Goal: Transaction & Acquisition: Obtain resource

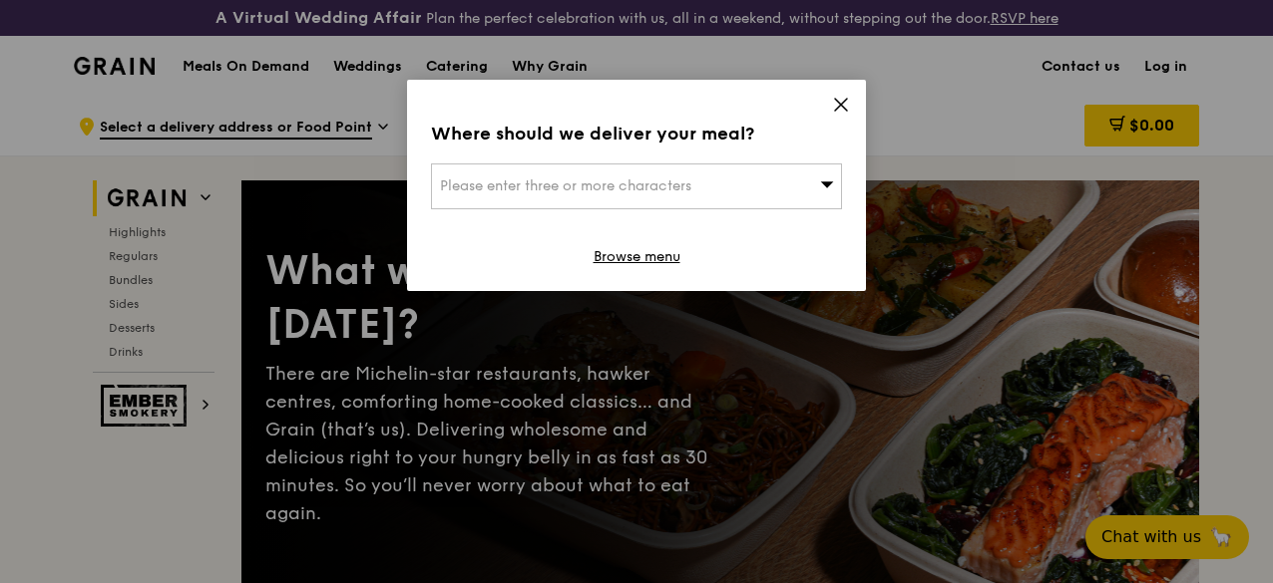
click at [842, 105] on icon at bounding box center [841, 105] width 12 height 12
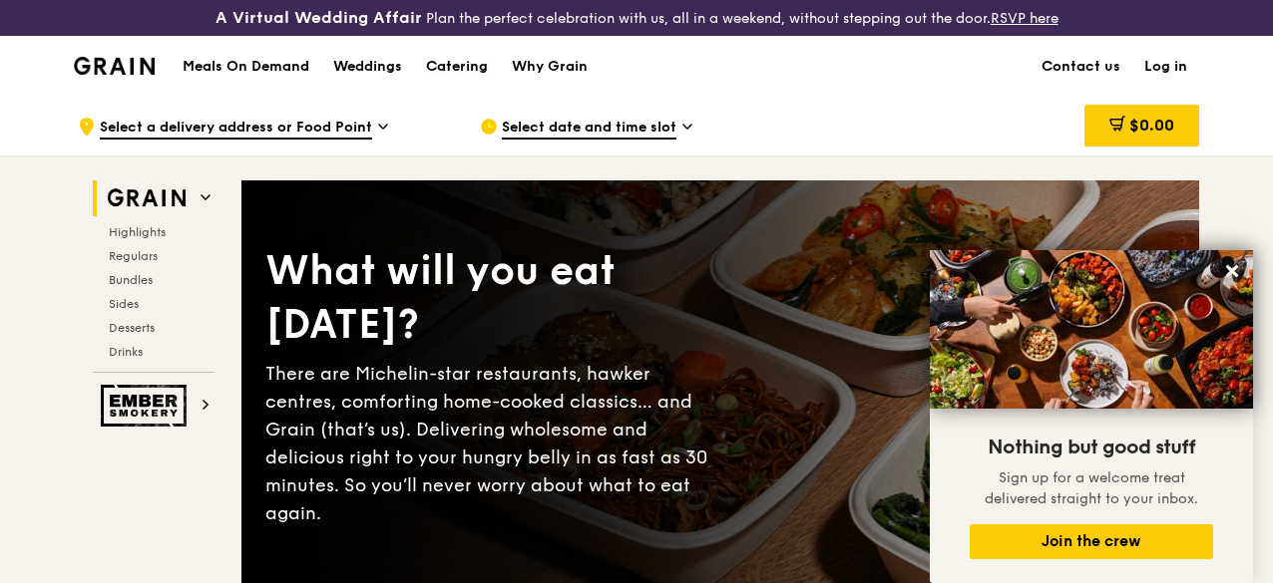
click at [463, 83] on div "Catering" at bounding box center [457, 67] width 62 height 60
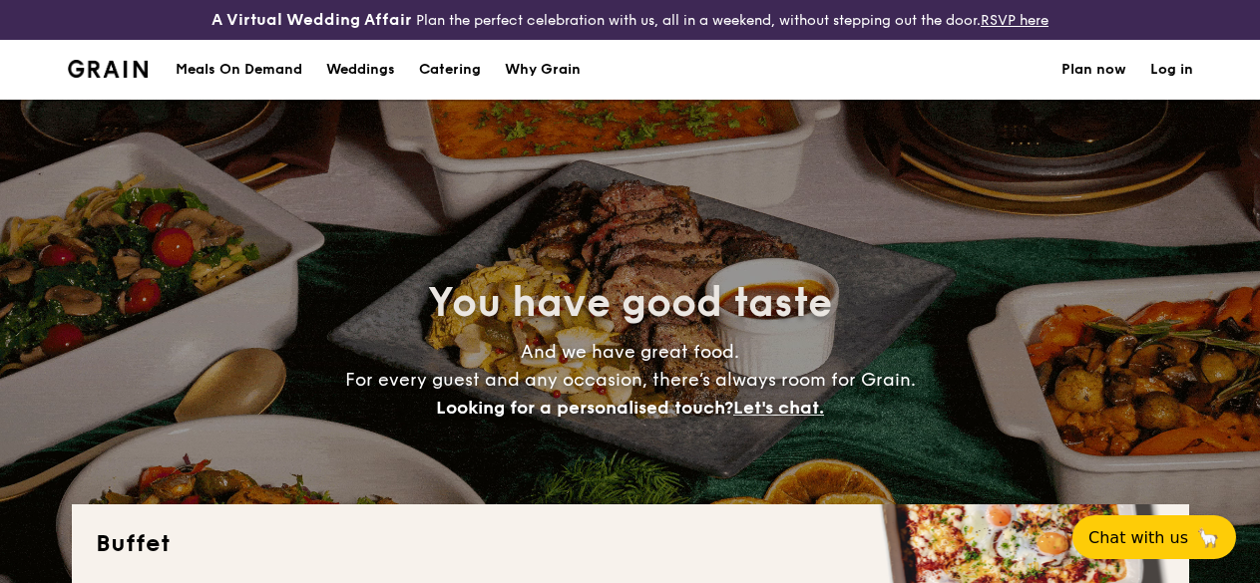
select select
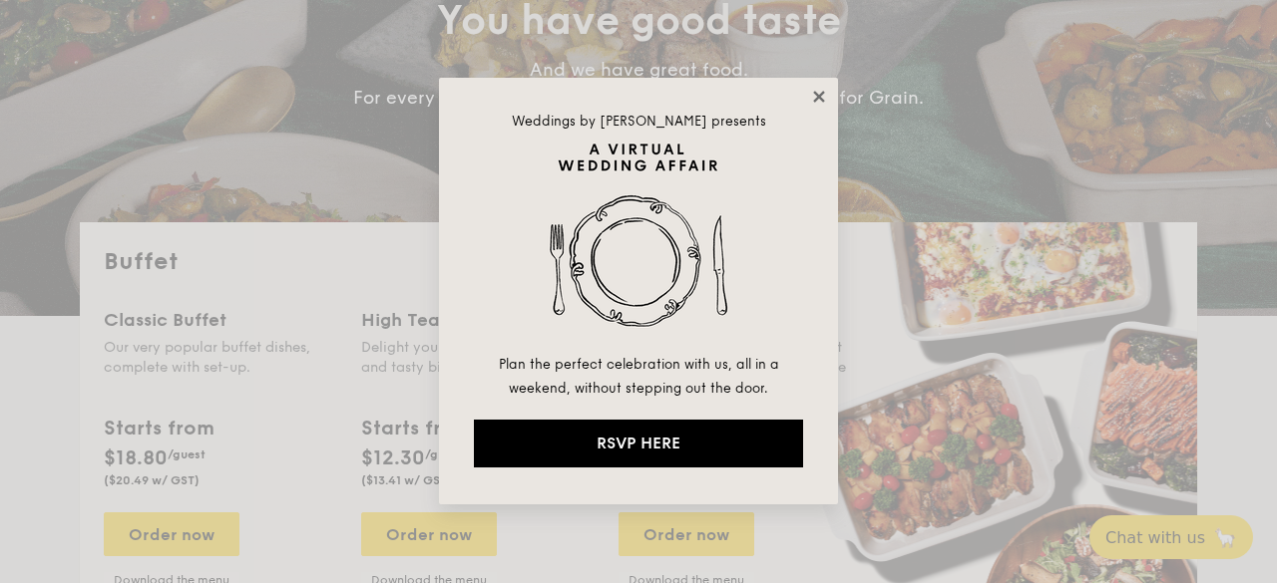
click at [817, 99] on icon at bounding box center [818, 96] width 11 height 11
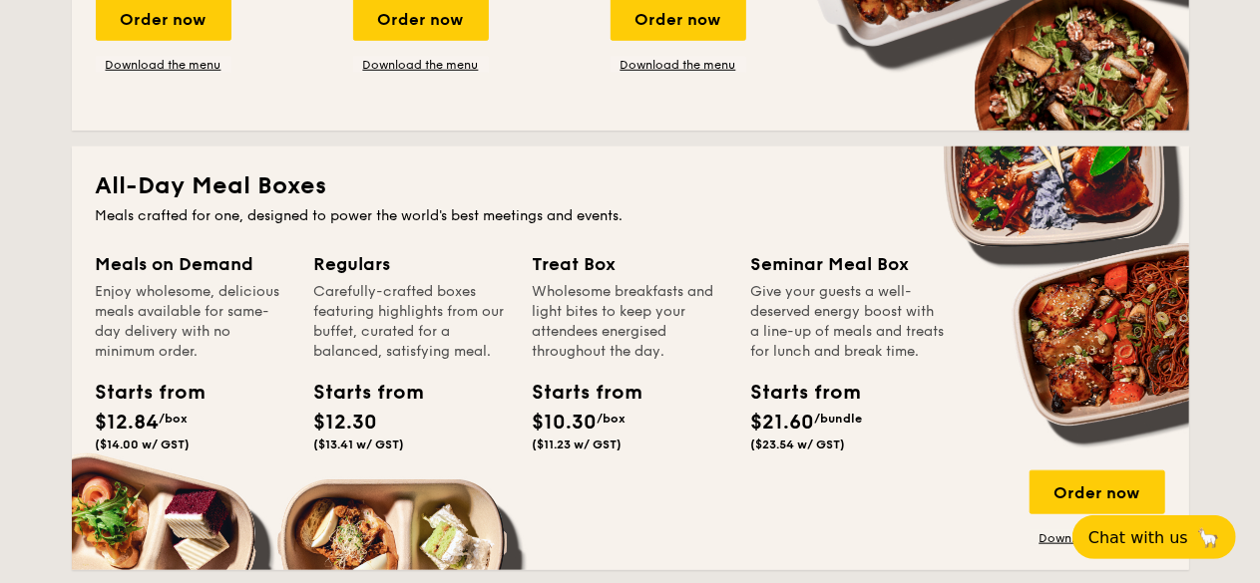
scroll to position [898, 0]
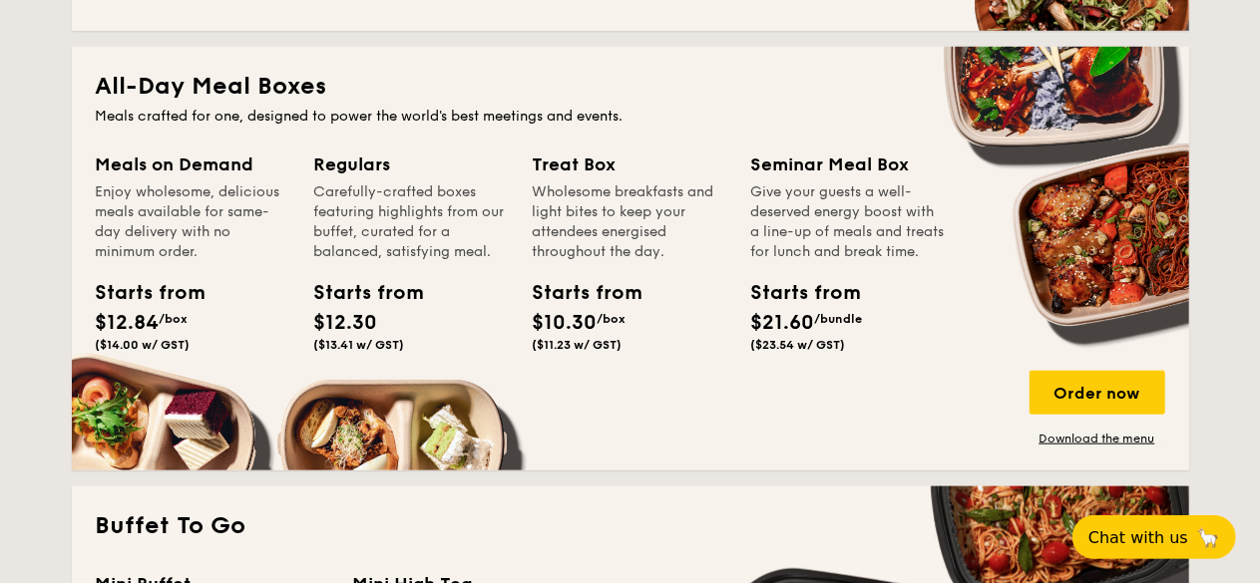
click at [815, 335] on span "$21.60" at bounding box center [783, 323] width 64 height 24
click at [796, 308] on div "Starts from" at bounding box center [796, 293] width 90 height 30
click at [792, 335] on span "$21.60" at bounding box center [783, 323] width 64 height 24
click at [822, 179] on div "Seminar Meal Box" at bounding box center [848, 165] width 194 height 28
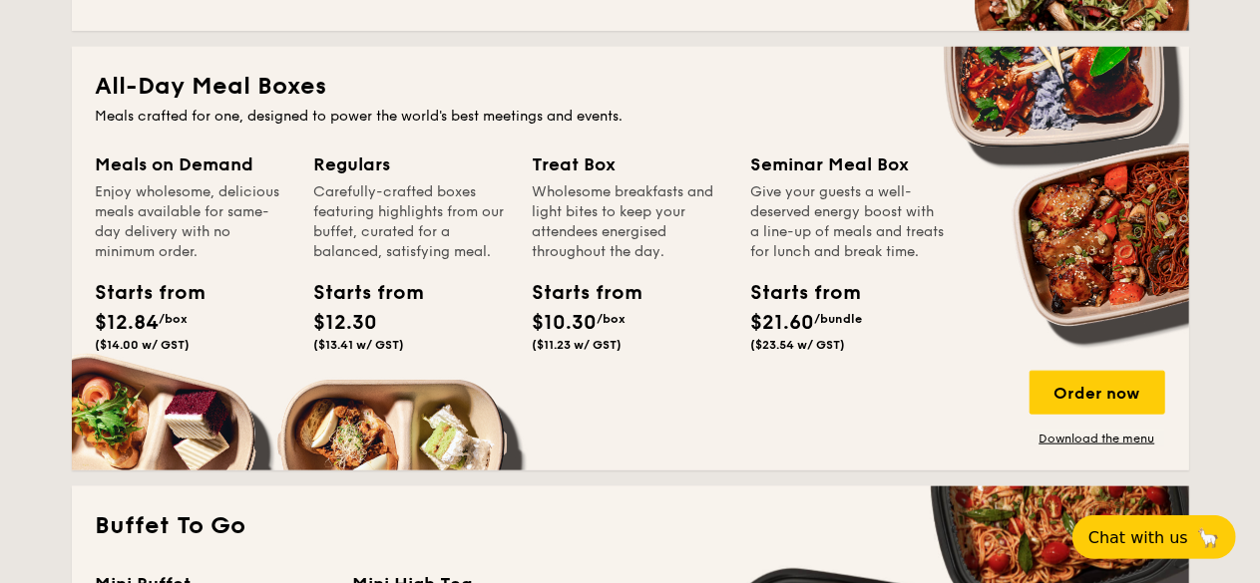
click at [712, 342] on div "Starts from $10.30 /box ($11.23 w/ GST)" at bounding box center [630, 319] width 210 height 82
drag, startPoint x: 1095, startPoint y: 404, endPoint x: 1089, endPoint y: 394, distance: 11.6
click at [1097, 404] on div "Order now" at bounding box center [1097, 393] width 136 height 44
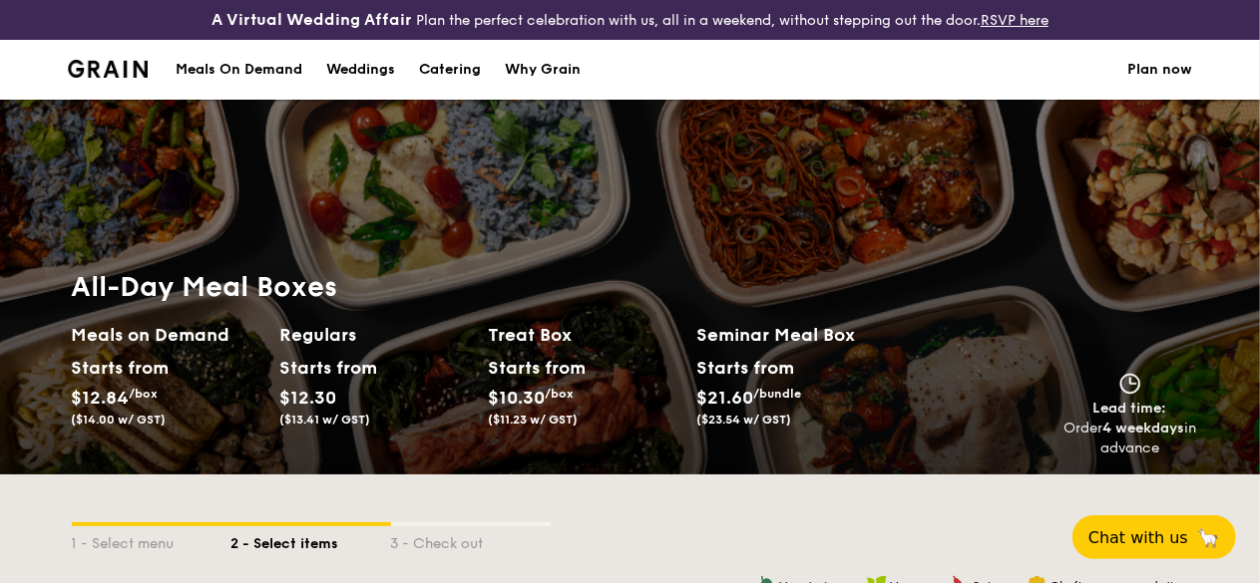
select select
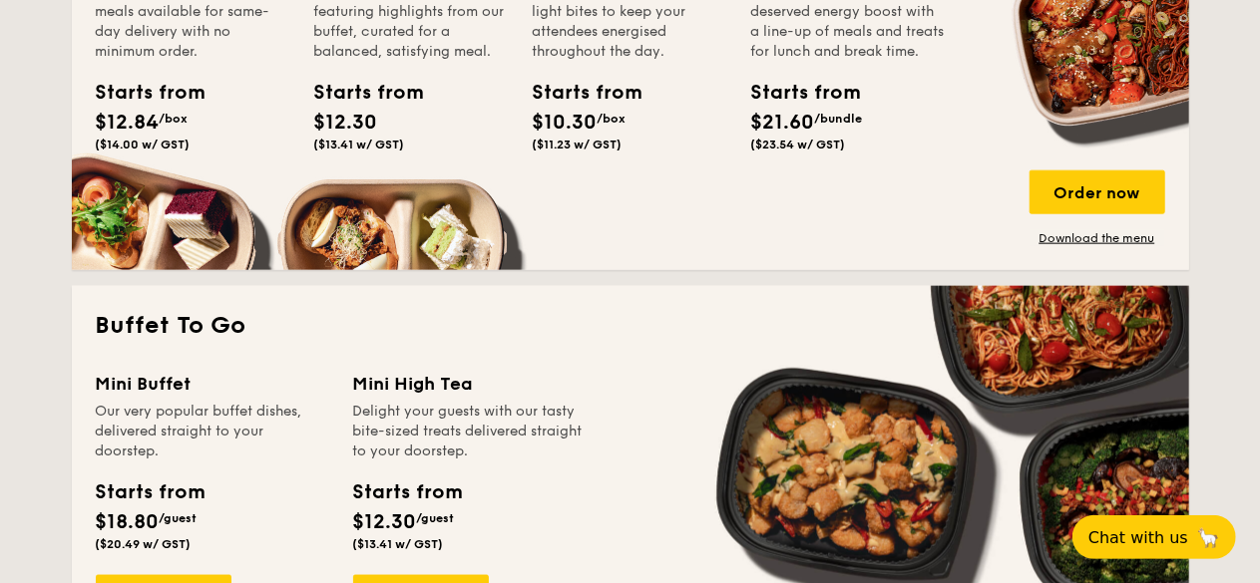
scroll to position [998, 0]
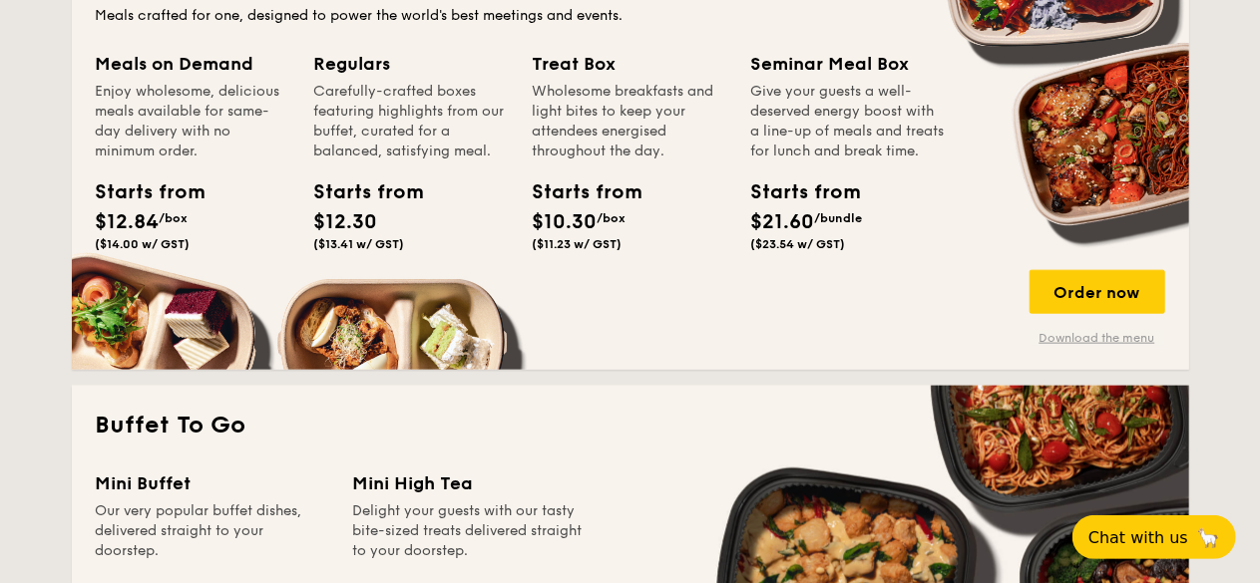
click at [1086, 346] on link "Download the menu" at bounding box center [1097, 338] width 136 height 16
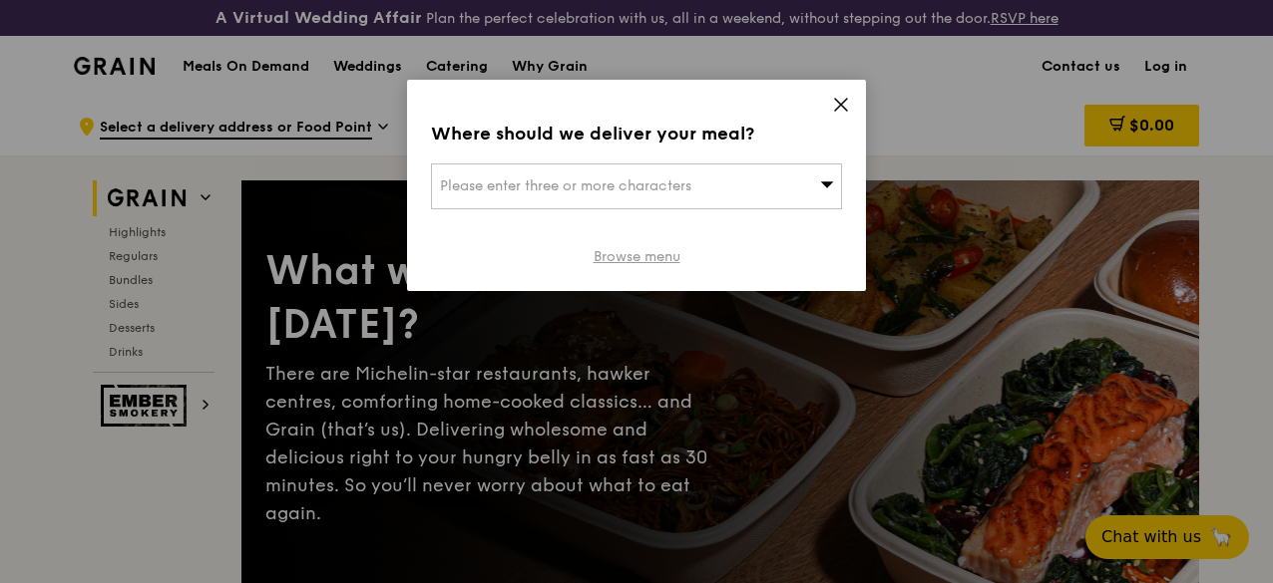
click at [669, 254] on link "Browse menu" at bounding box center [636, 257] width 87 height 20
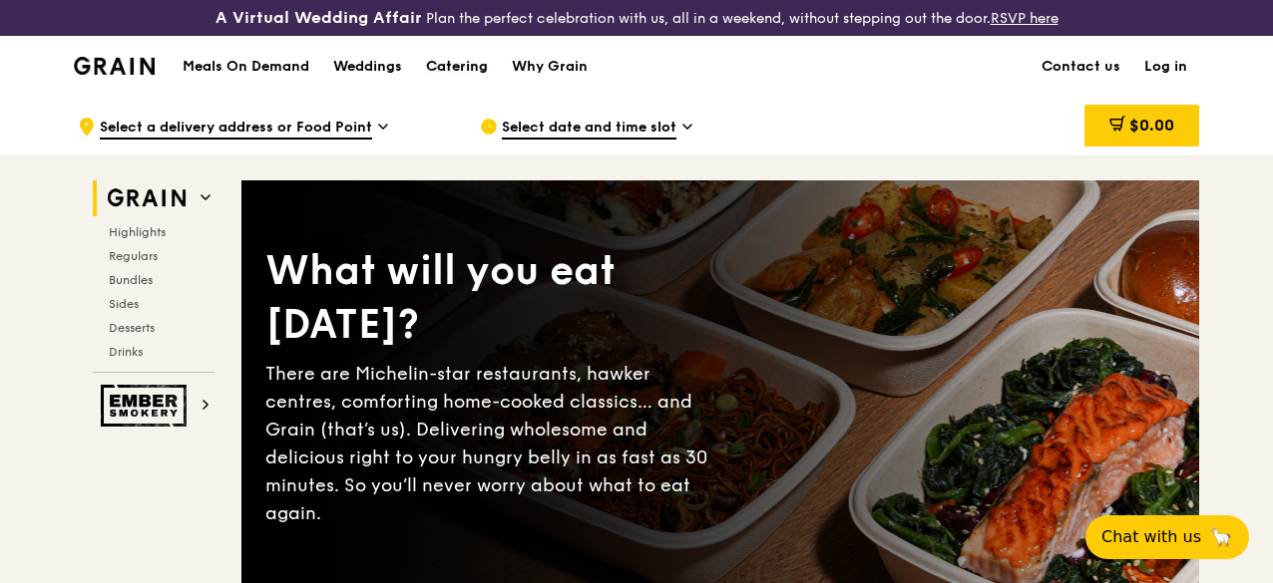
click at [451, 81] on div "Catering" at bounding box center [457, 67] width 62 height 60
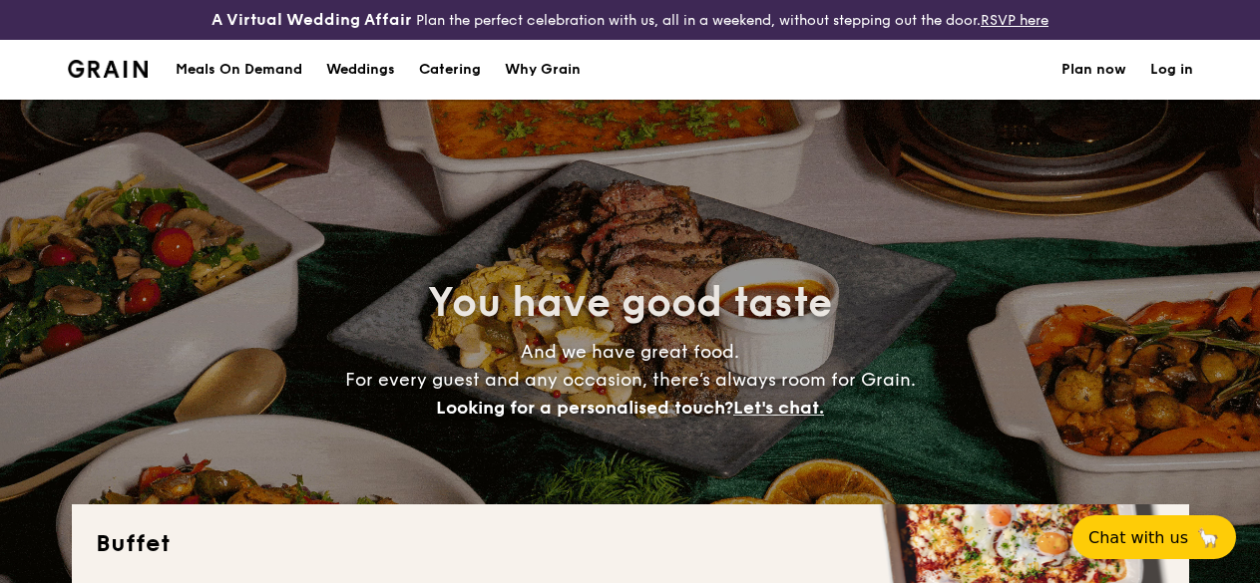
select select
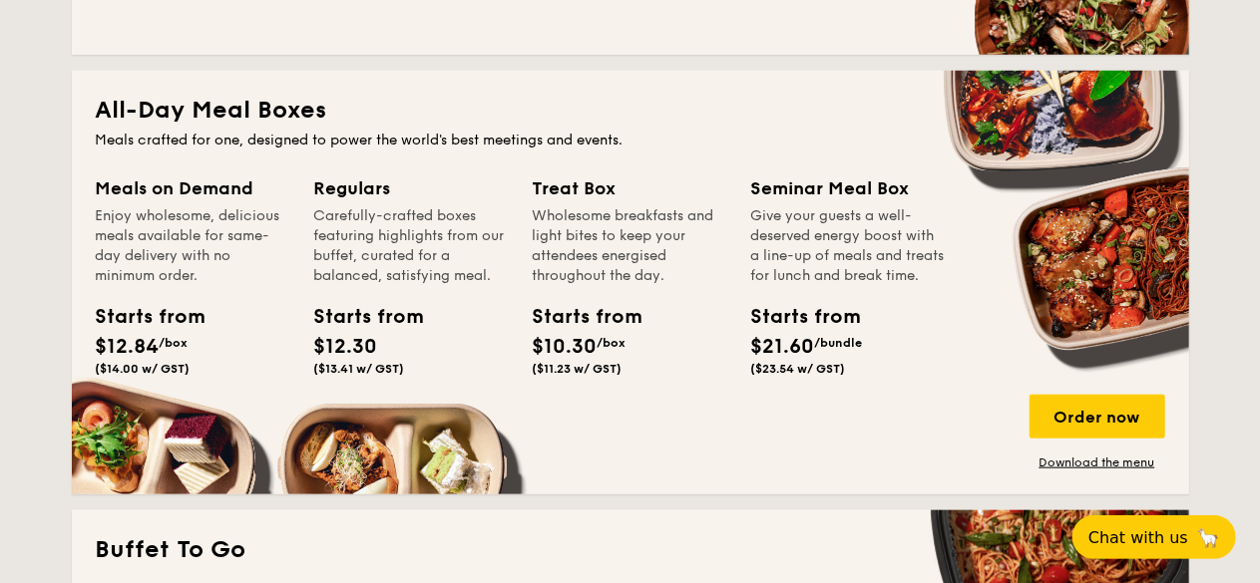
scroll to position [798, 0]
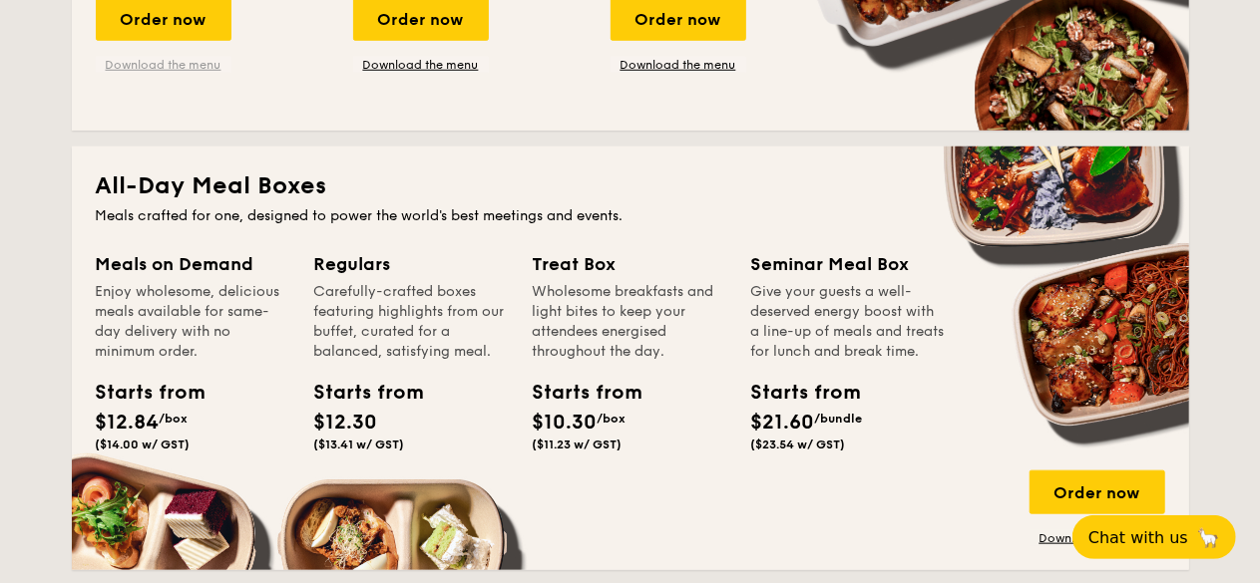
click at [190, 73] on link "Download the menu" at bounding box center [164, 65] width 136 height 16
